Goal: Information Seeking & Learning: Learn about a topic

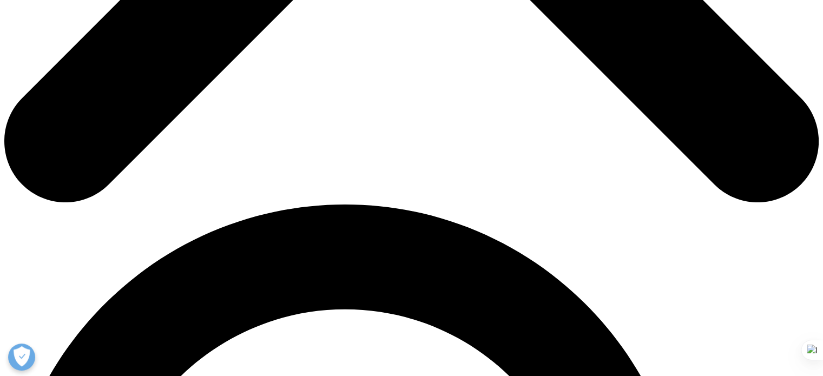
scroll to position [487, 0]
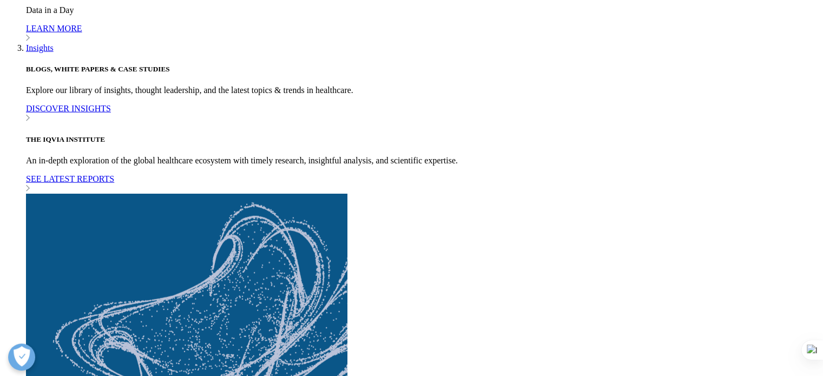
scroll to position [2807, 0]
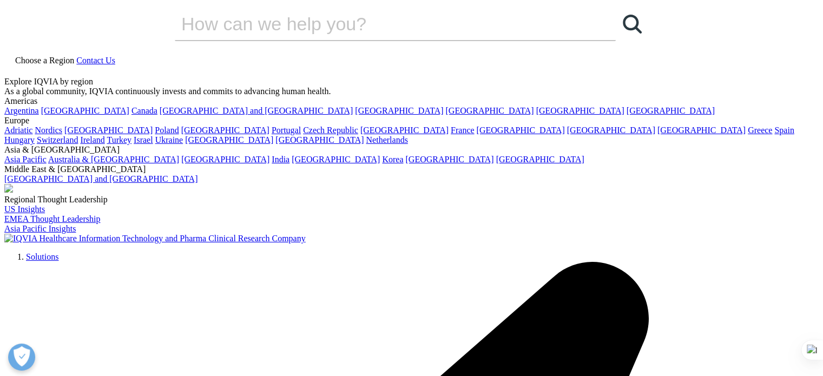
scroll to position [0, 0]
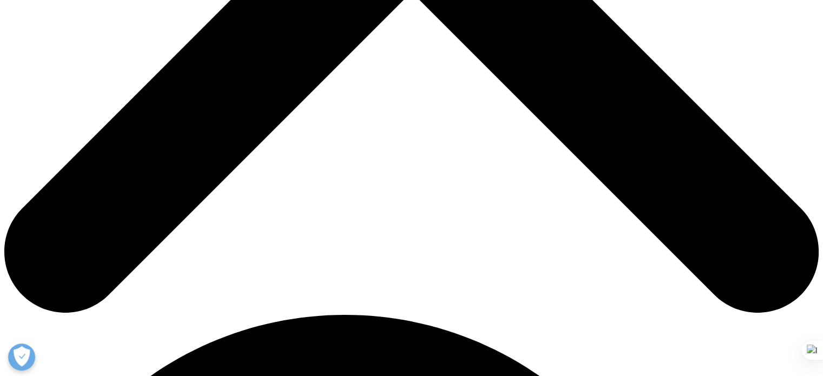
scroll to position [541, 0]
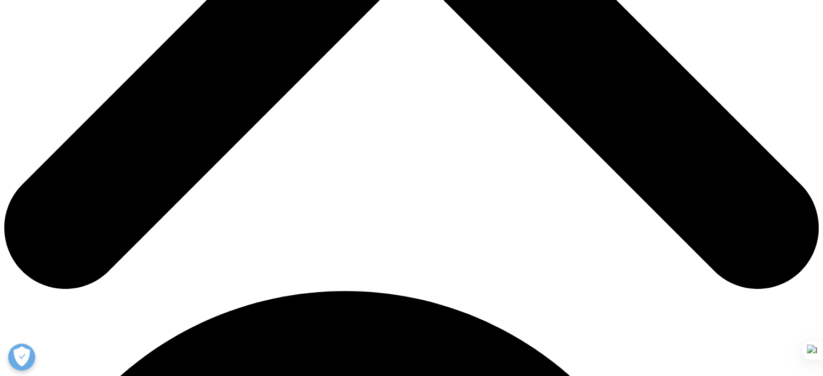
drag, startPoint x: 506, startPoint y: 120, endPoint x: 688, endPoint y: 118, distance: 181.9
drag, startPoint x: 411, startPoint y: 133, endPoint x: 541, endPoint y: 136, distance: 130.0
drag, startPoint x: 552, startPoint y: 134, endPoint x: 733, endPoint y: 137, distance: 180.9
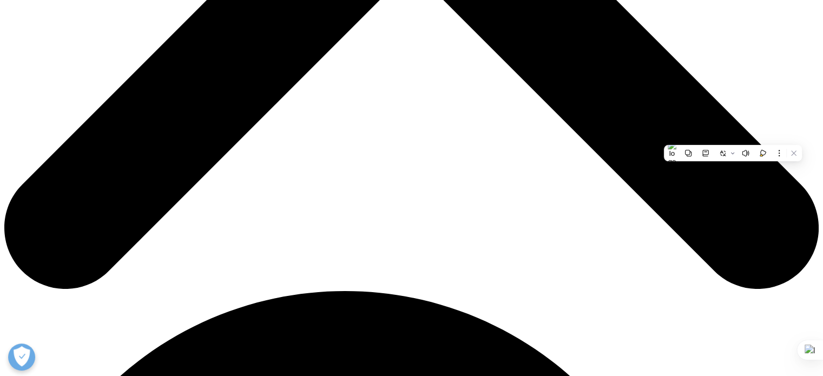
drag, startPoint x: 423, startPoint y: 144, endPoint x: 525, endPoint y: 143, distance: 101.8
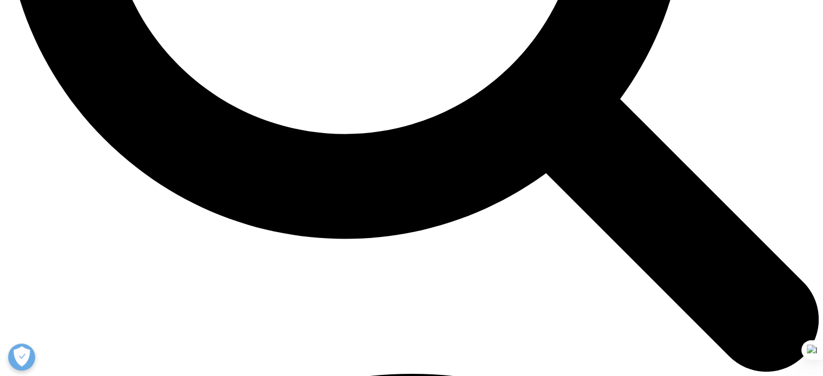
scroll to position [1299, 0]
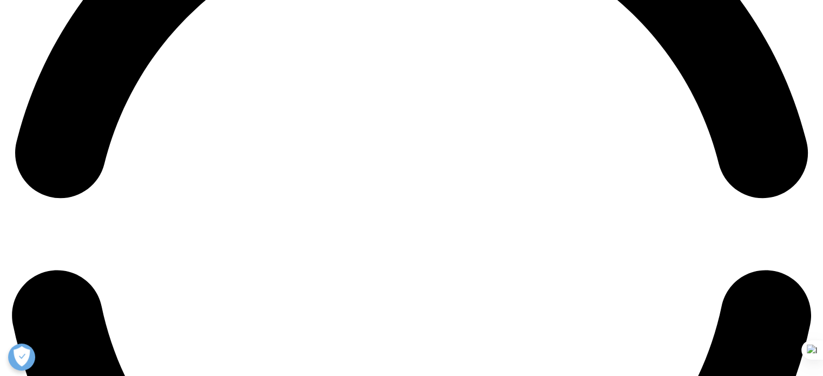
scroll to position [1841, 0]
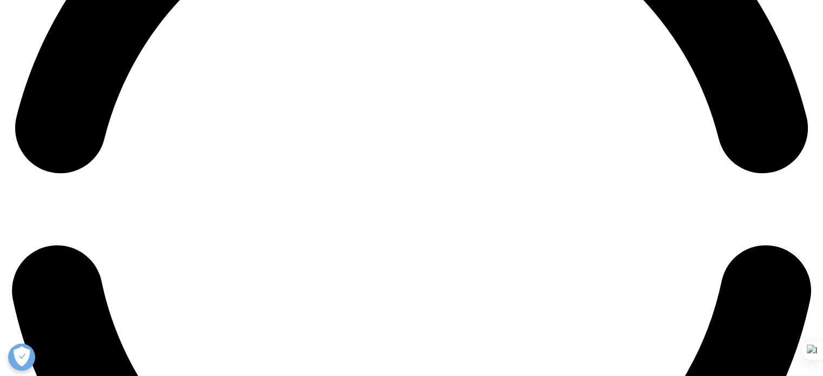
drag, startPoint x: 286, startPoint y: 190, endPoint x: 664, endPoint y: 201, distance: 378.1
drag, startPoint x: 243, startPoint y: 213, endPoint x: 391, endPoint y: 228, distance: 149.7
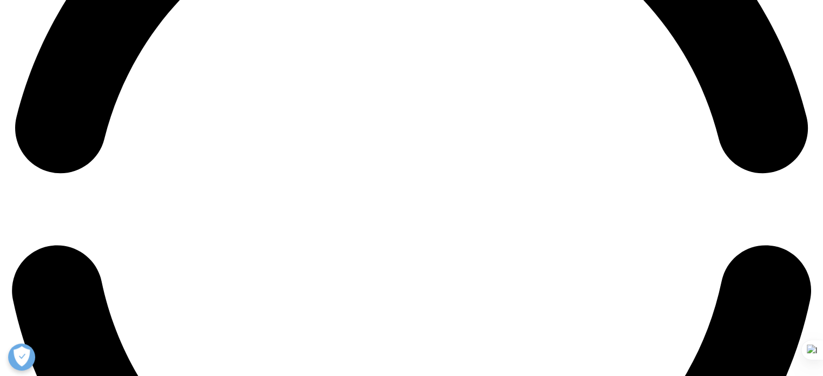
drag, startPoint x: 479, startPoint y: 210, endPoint x: 642, endPoint y: 214, distance: 163.0
drag, startPoint x: 717, startPoint y: 211, endPoint x: 709, endPoint y: 212, distance: 8.2
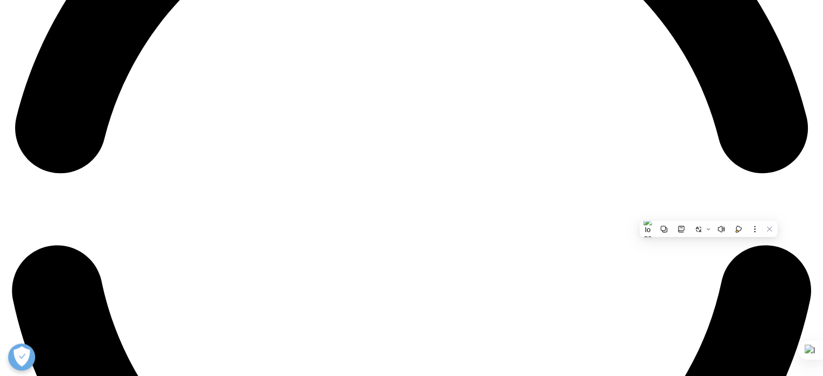
drag, startPoint x: 122, startPoint y: 227, endPoint x: 342, endPoint y: 229, distance: 220.4
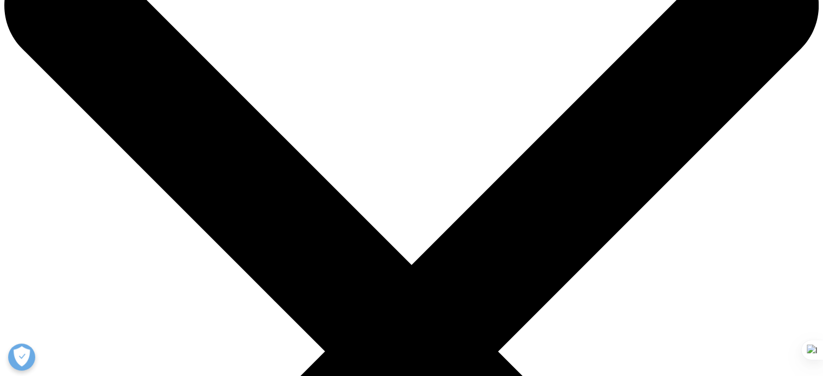
scroll to position [54, 0]
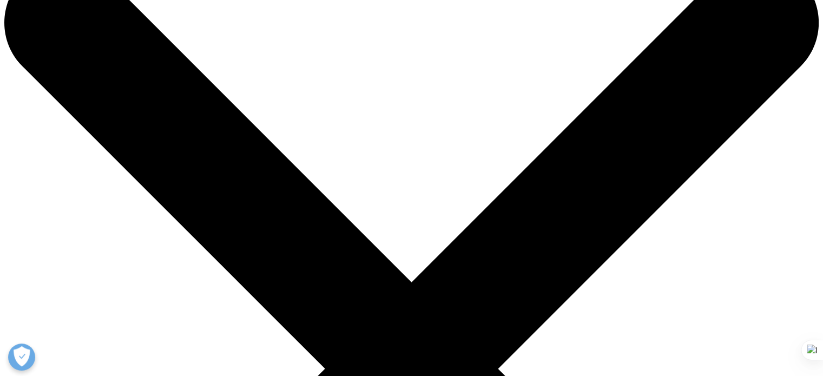
drag, startPoint x: 94, startPoint y: 207, endPoint x: 151, endPoint y: 209, distance: 56.9
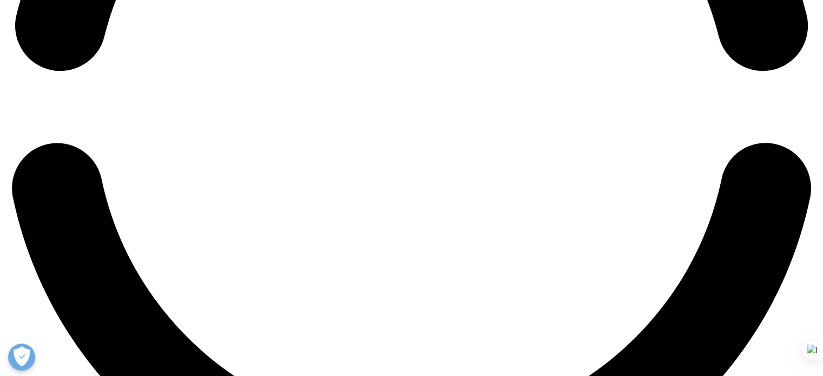
scroll to position [1841, 0]
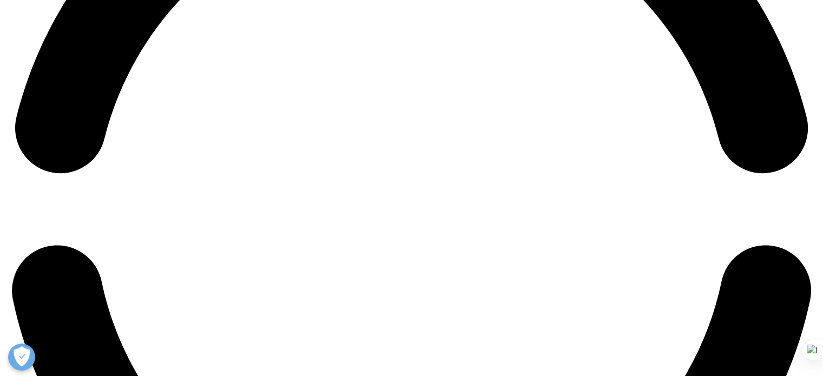
drag, startPoint x: 443, startPoint y: 214, endPoint x: 672, endPoint y: 217, distance: 229.0
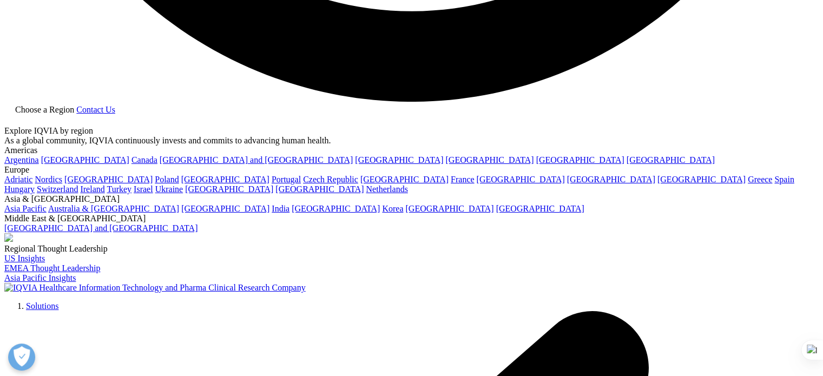
scroll to position [2382, 0]
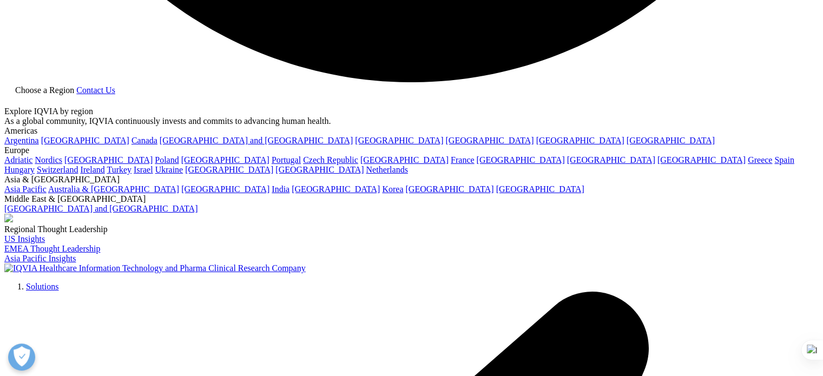
drag, startPoint x: 420, startPoint y: 231, endPoint x: 620, endPoint y: 233, distance: 199.8
drag, startPoint x: 347, startPoint y: 255, endPoint x: 465, endPoint y: 253, distance: 118.0
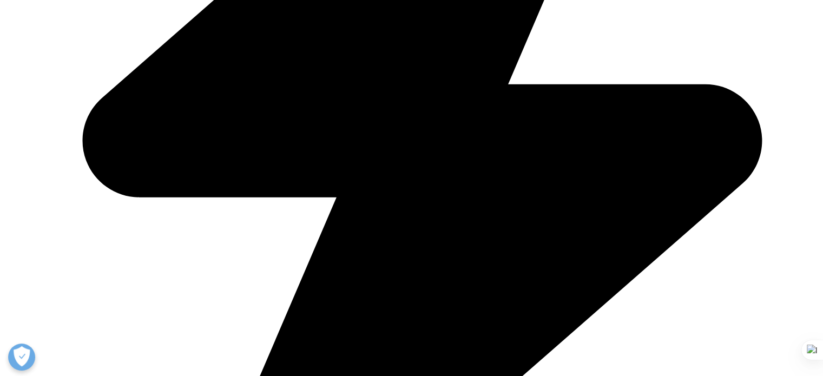
scroll to position [2924, 0]
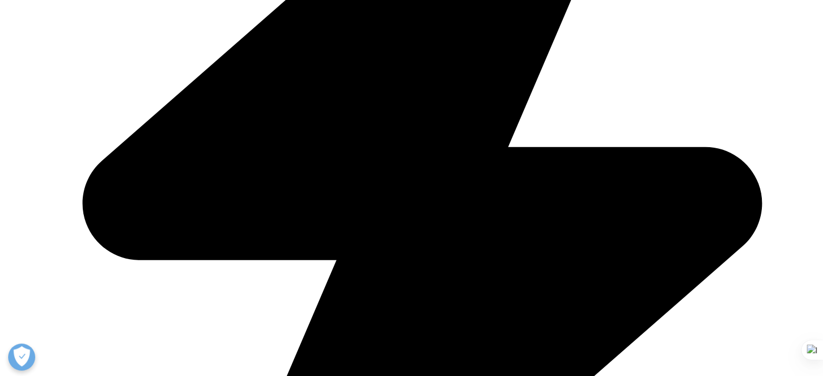
drag, startPoint x: 219, startPoint y: 114, endPoint x: 363, endPoint y: 110, distance: 144.1
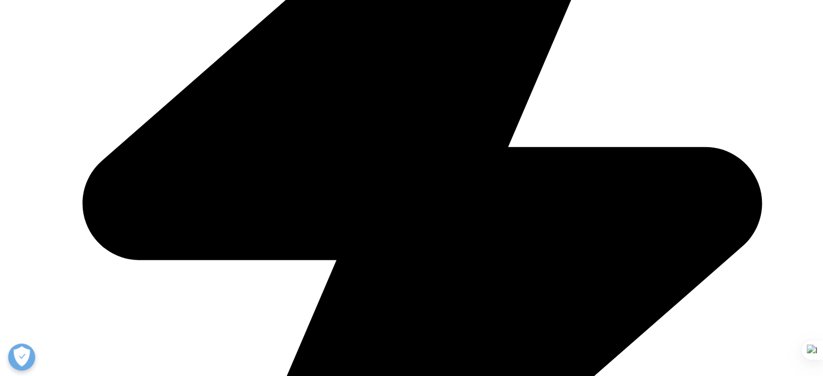
drag, startPoint x: 102, startPoint y: 109, endPoint x: 184, endPoint y: 113, distance: 81.9
drag, startPoint x: 188, startPoint y: 157, endPoint x: 207, endPoint y: 157, distance: 18.4
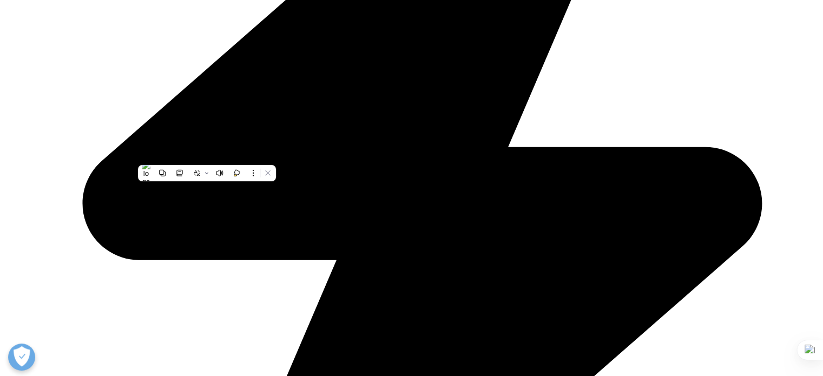
drag, startPoint x: 224, startPoint y: 154, endPoint x: 278, endPoint y: 156, distance: 54.7
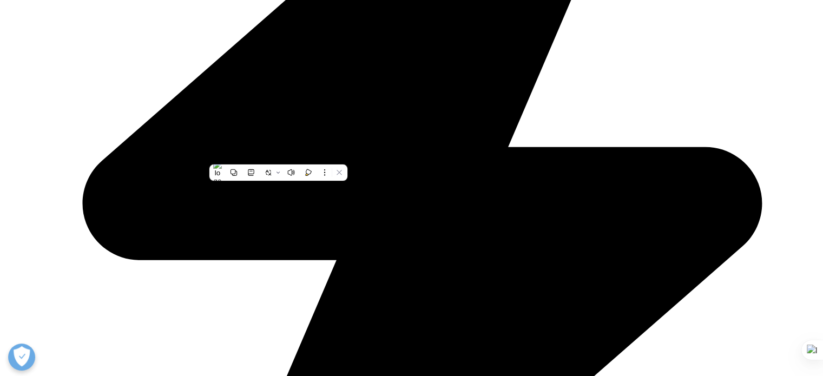
drag, startPoint x: 301, startPoint y: 155, endPoint x: 629, endPoint y: 153, distance: 328.1
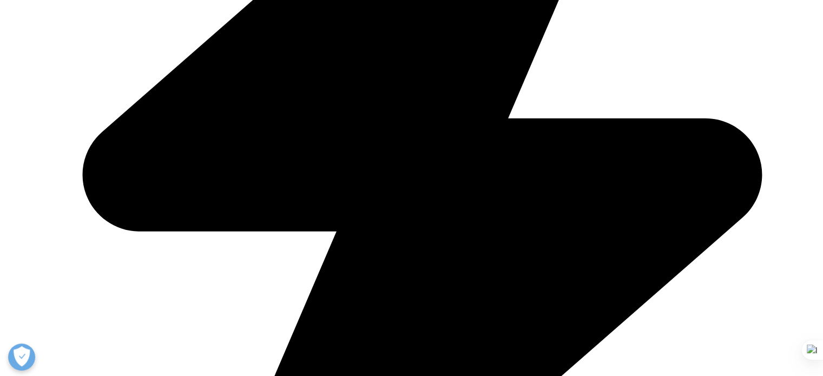
scroll to position [2978, 0]
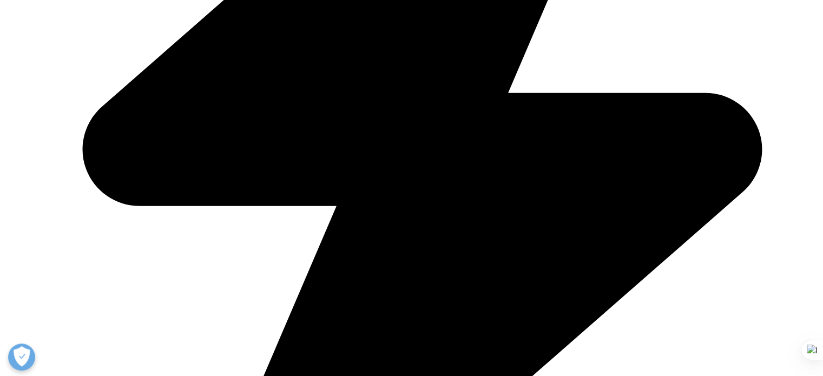
drag, startPoint x: 186, startPoint y: 135, endPoint x: 396, endPoint y: 135, distance: 210.1
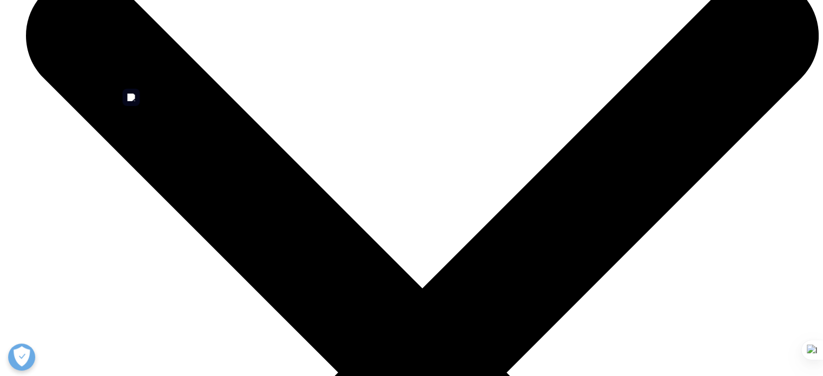
scroll to position [3737, 0]
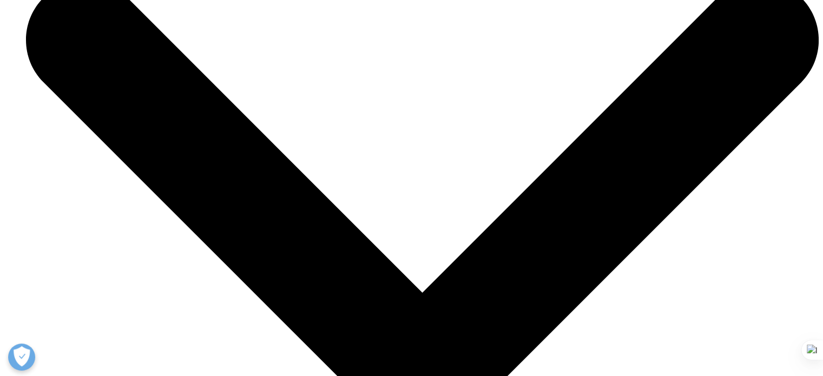
scroll to position [3407, 0]
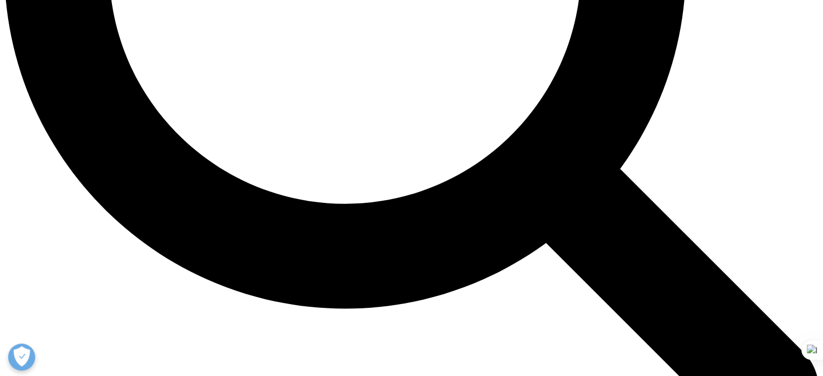
scroll to position [1066, 0]
